Goal: Use online tool/utility: Use online tool/utility

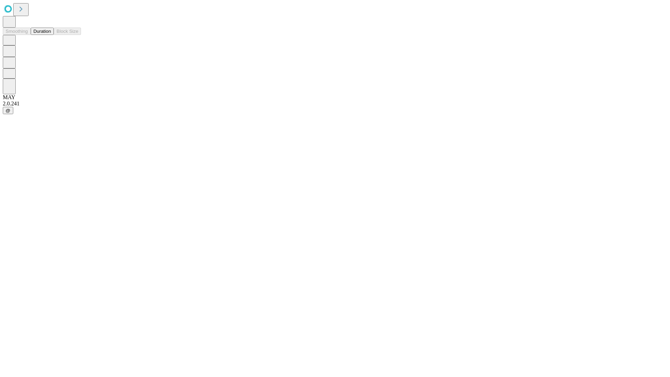
click at [51, 35] on button "Duration" at bounding box center [42, 31] width 23 height 7
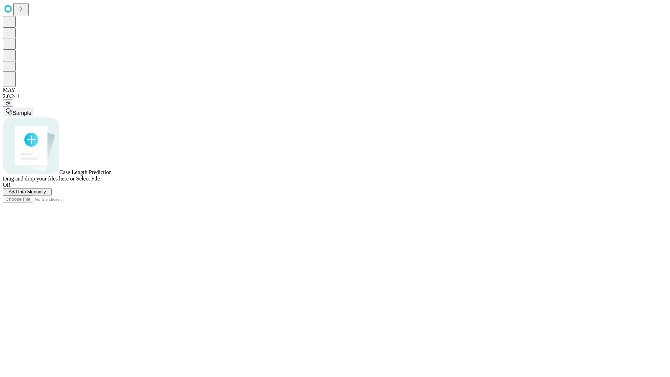
click at [100, 182] on span "Select File" at bounding box center [88, 179] width 24 height 6
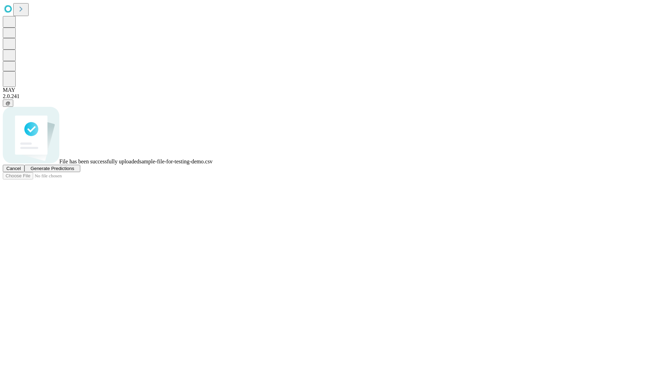
click at [74, 171] on span "Generate Predictions" at bounding box center [52, 168] width 44 height 5
